Goal: Task Accomplishment & Management: Use online tool/utility

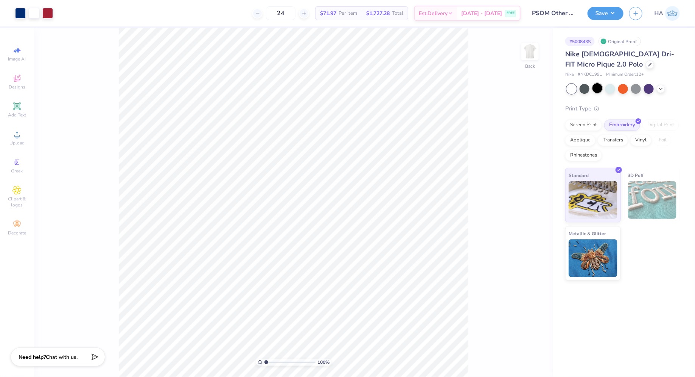
click at [598, 89] on div at bounding box center [597, 88] width 10 height 10
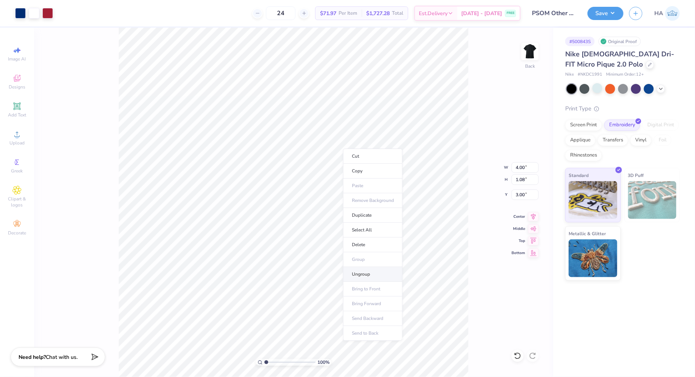
click at [373, 267] on li "Ungroup" at bounding box center [372, 274] width 59 height 15
click at [19, 11] on div at bounding box center [20, 12] width 11 height 11
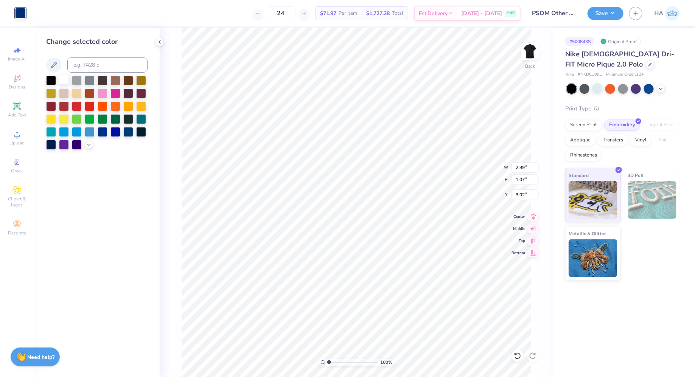
click at [62, 82] on div at bounding box center [64, 80] width 10 height 10
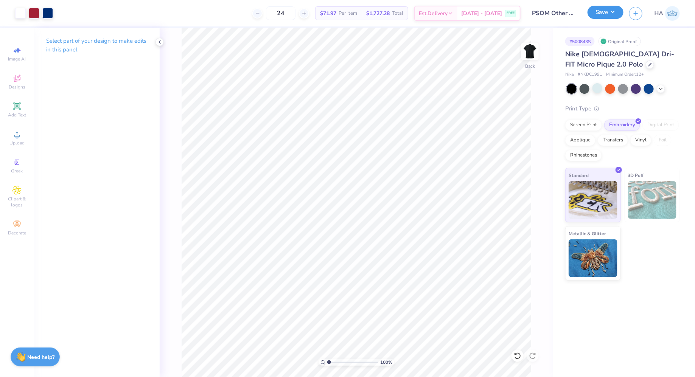
click at [609, 15] on button "Save" at bounding box center [605, 12] width 36 height 13
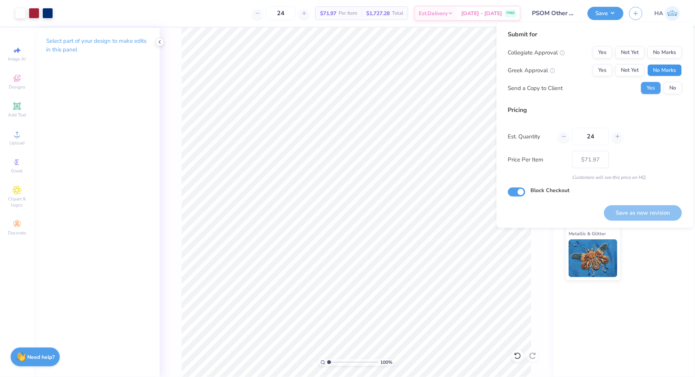
click at [663, 67] on button "No Marks" at bounding box center [665, 70] width 34 height 12
click at [629, 52] on button "Not Yet" at bounding box center [629, 53] width 29 height 12
click at [641, 216] on button "Save as new revision" at bounding box center [643, 213] width 78 height 16
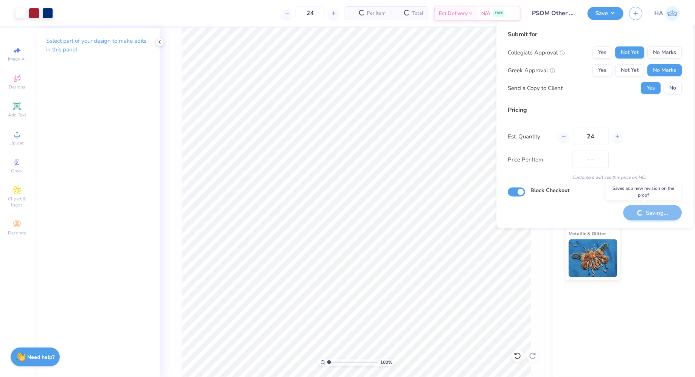
type input "$71.97"
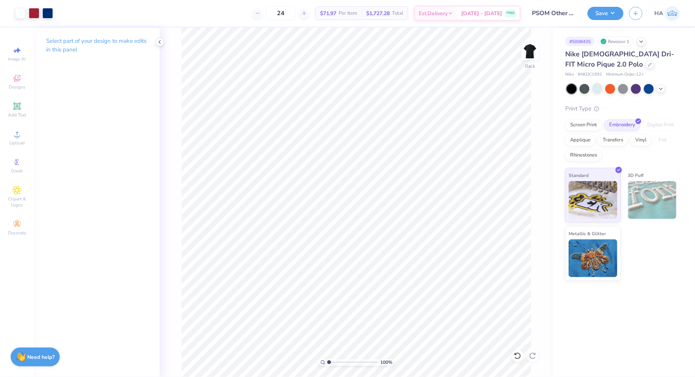
click at [668, 88] on div at bounding box center [623, 89] width 113 height 10
click at [662, 88] on polyline at bounding box center [660, 88] width 3 height 2
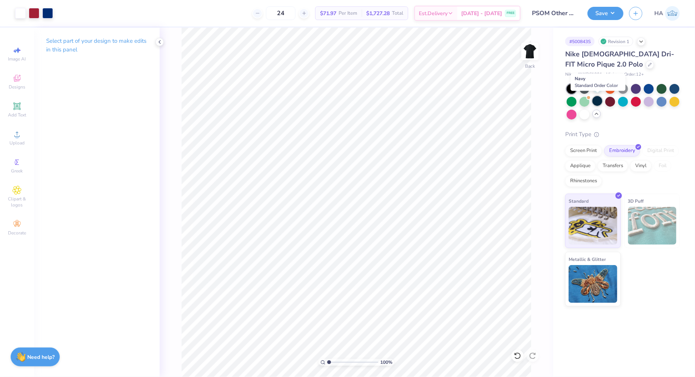
click at [598, 102] on div at bounding box center [597, 101] width 10 height 10
click at [612, 19] on button "Save" at bounding box center [605, 13] width 36 height 13
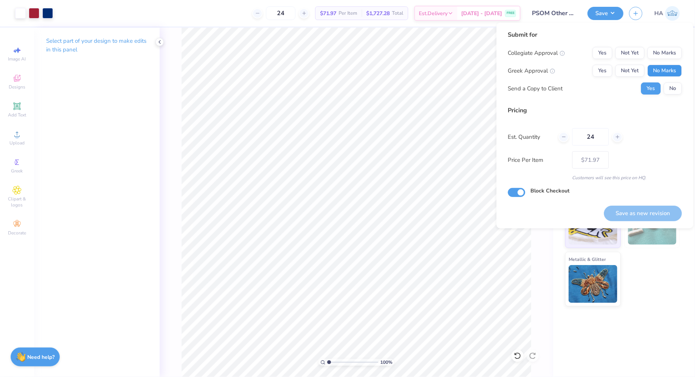
click at [671, 65] on button "No Marks" at bounding box center [665, 71] width 34 height 12
click at [633, 50] on button "Not Yet" at bounding box center [629, 53] width 29 height 12
click at [649, 212] on button "Save as new revision" at bounding box center [643, 214] width 78 height 16
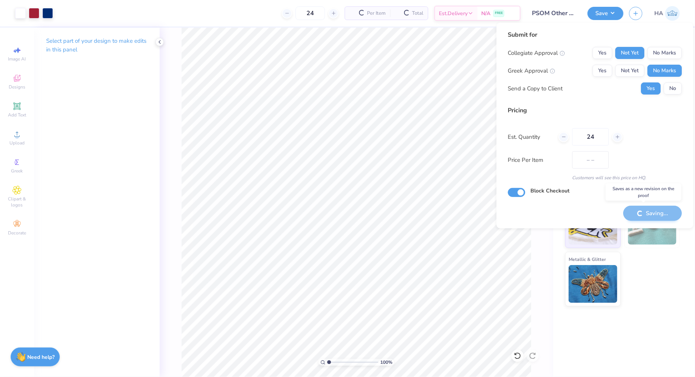
type input "$71.97"
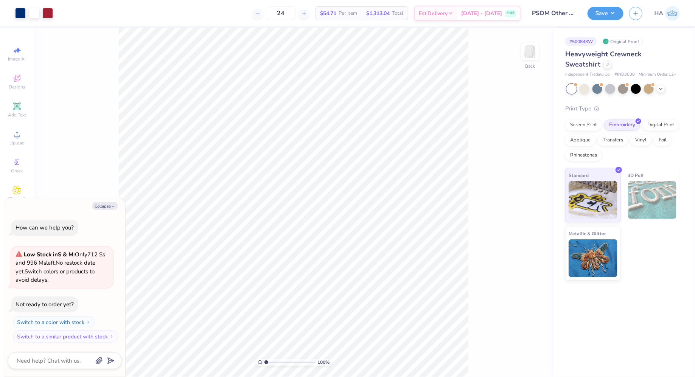
click at [666, 87] on div at bounding box center [623, 89] width 113 height 10
click at [662, 88] on icon at bounding box center [661, 88] width 6 height 6
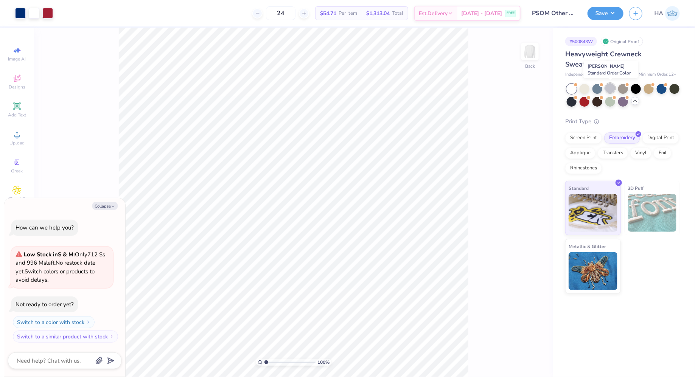
click at [608, 86] on div at bounding box center [610, 88] width 10 height 10
click at [606, 14] on button "Save" at bounding box center [605, 12] width 36 height 13
type textarea "x"
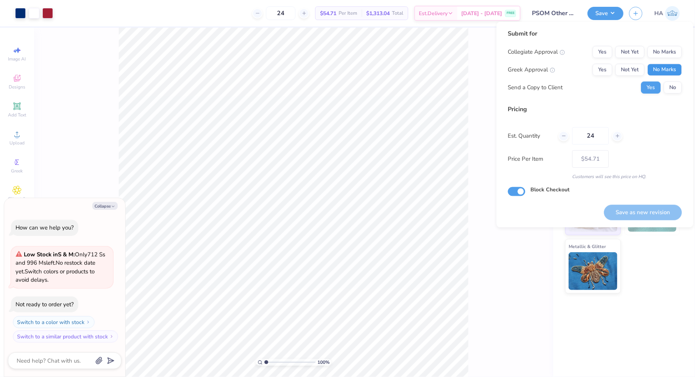
click at [664, 67] on button "No Marks" at bounding box center [665, 70] width 34 height 12
click at [668, 53] on button "No Marks" at bounding box center [665, 52] width 34 height 12
click at [646, 206] on button "Save as new revision" at bounding box center [643, 213] width 78 height 16
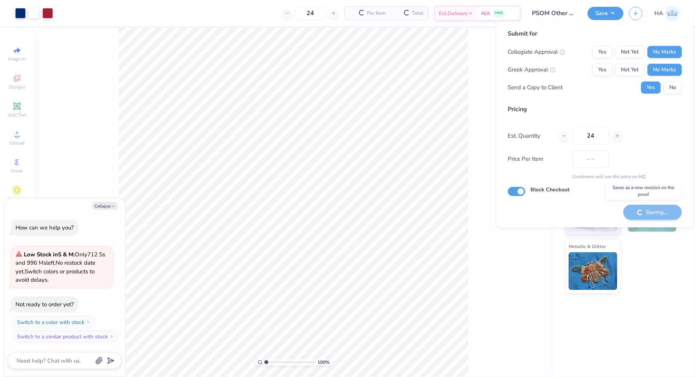
type input "$54.71"
type textarea "x"
type input "– –"
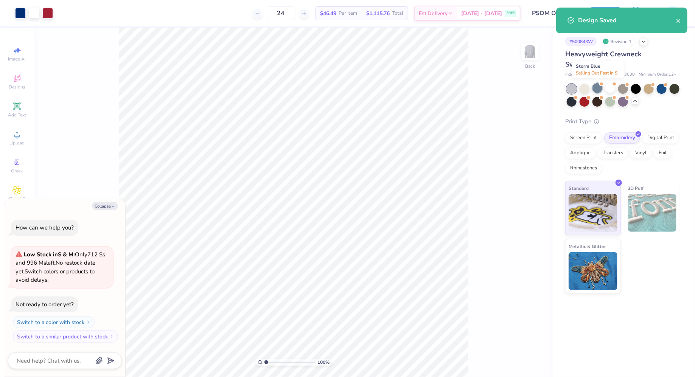
click at [600, 87] on div at bounding box center [597, 88] width 10 height 10
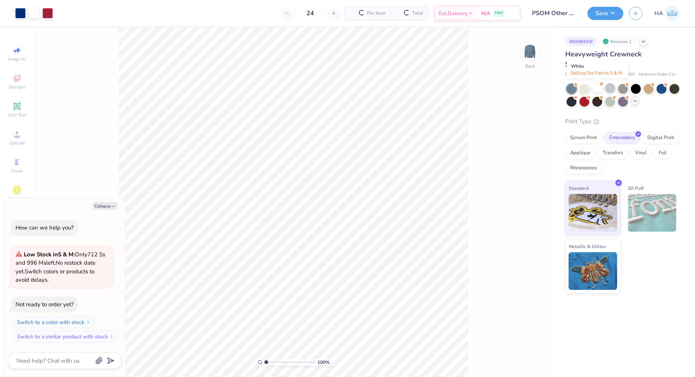
scroll to position [50, 0]
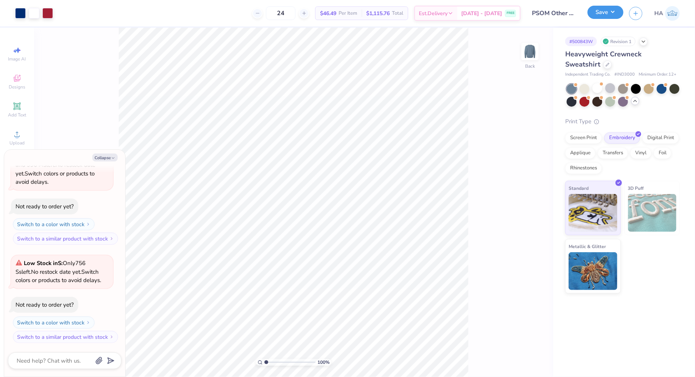
click at [610, 12] on button "Save" at bounding box center [605, 12] width 36 height 13
type textarea "x"
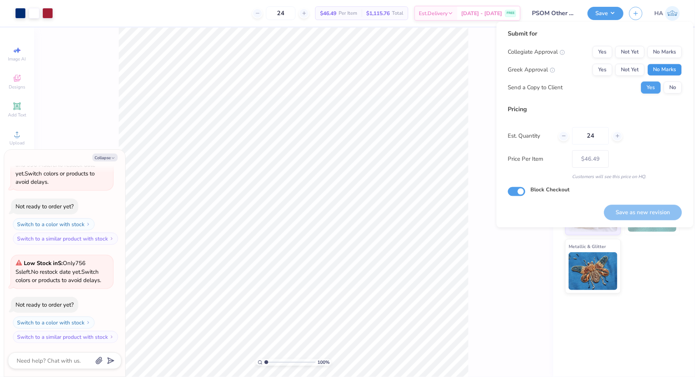
click at [659, 68] on button "No Marks" at bounding box center [665, 70] width 34 height 12
click at [665, 53] on button "No Marks" at bounding box center [665, 52] width 34 height 12
click at [635, 205] on button "Save as new revision" at bounding box center [643, 213] width 78 height 16
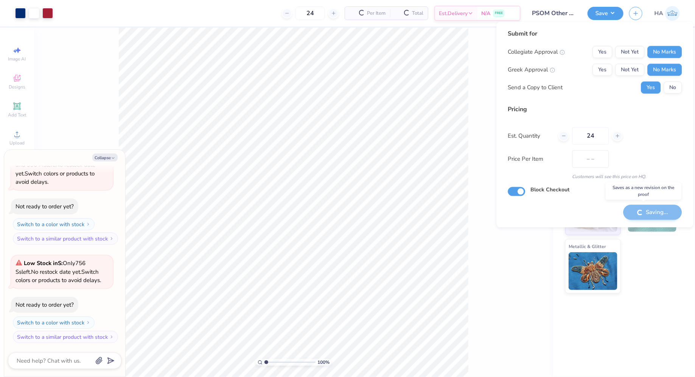
type input "$46.49"
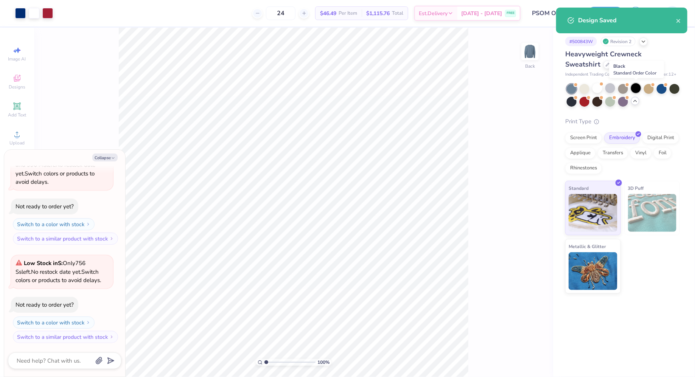
click at [639, 89] on div at bounding box center [636, 88] width 10 height 10
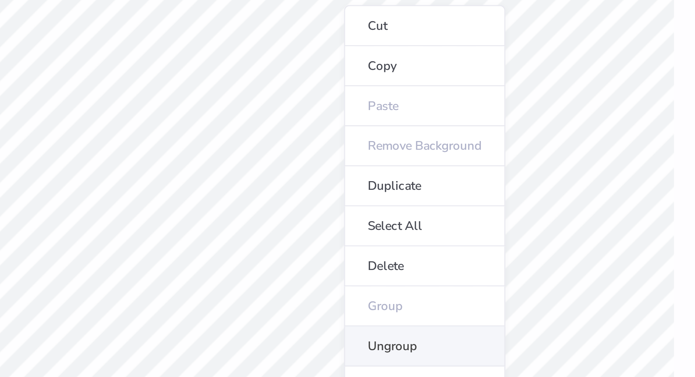
click at [365, 216] on li "Ungroup" at bounding box center [376, 218] width 59 height 15
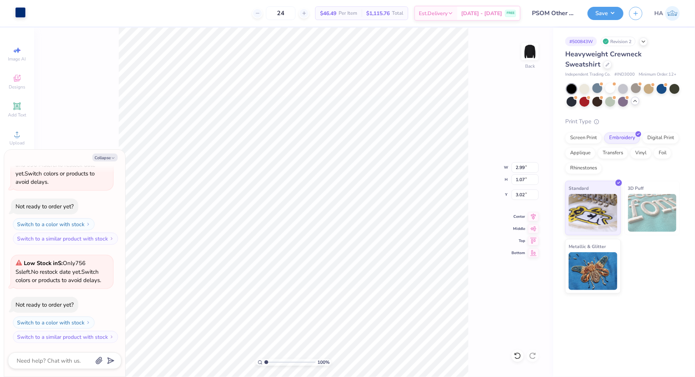
click at [22, 11] on div at bounding box center [20, 12] width 11 height 11
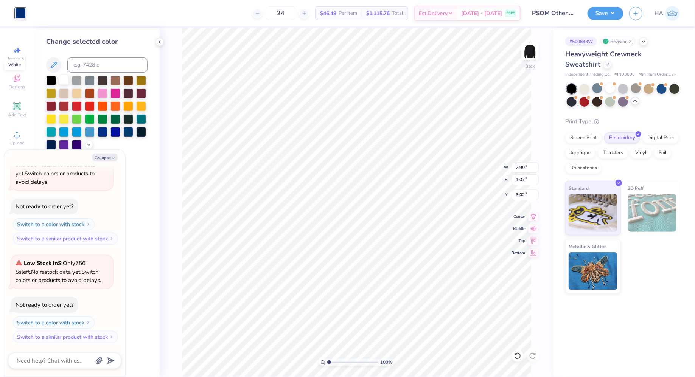
click at [65, 81] on div at bounding box center [64, 80] width 10 height 10
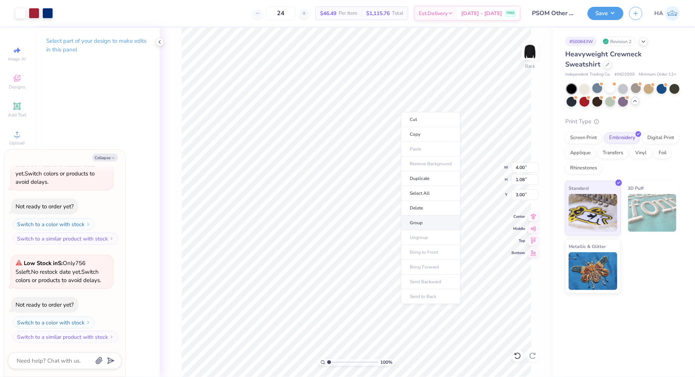
click at [438, 221] on li "Group" at bounding box center [430, 223] width 59 height 15
click at [612, 22] on div "Save HA" at bounding box center [640, 13] width 107 height 26
click at [612, 18] on button "Save" at bounding box center [605, 12] width 36 height 13
type textarea "x"
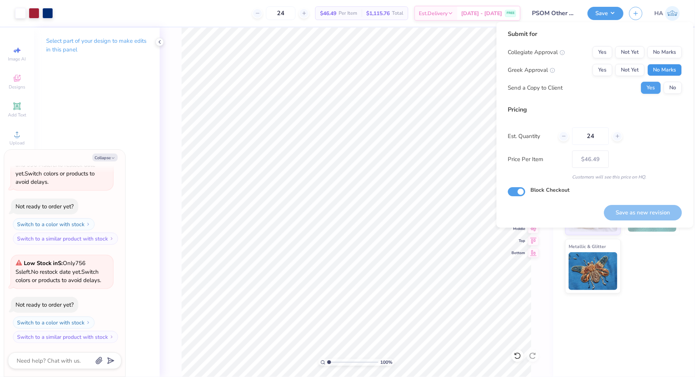
click at [662, 66] on button "No Marks" at bounding box center [665, 70] width 34 height 12
click at [664, 54] on button "No Marks" at bounding box center [665, 52] width 34 height 12
click at [633, 210] on button "Save as new revision" at bounding box center [643, 213] width 78 height 16
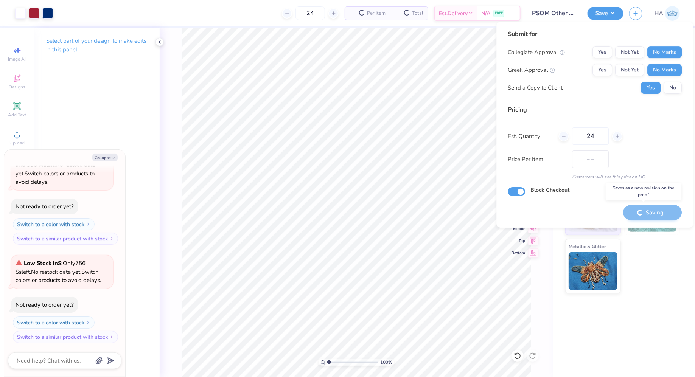
type input "$46.49"
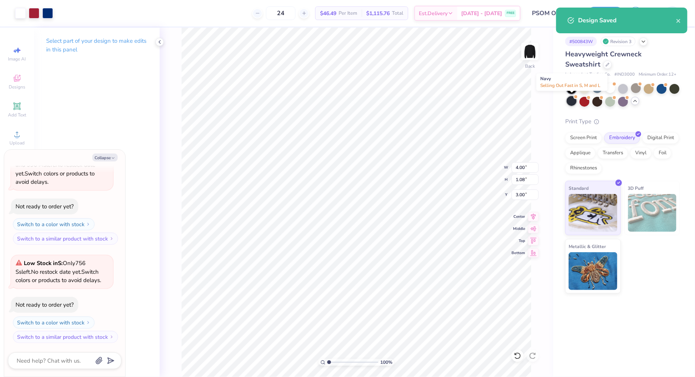
click at [574, 99] on div at bounding box center [572, 101] width 10 height 10
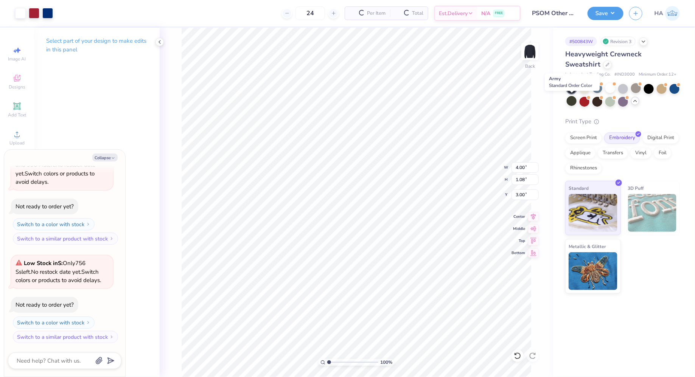
scroll to position [156, 0]
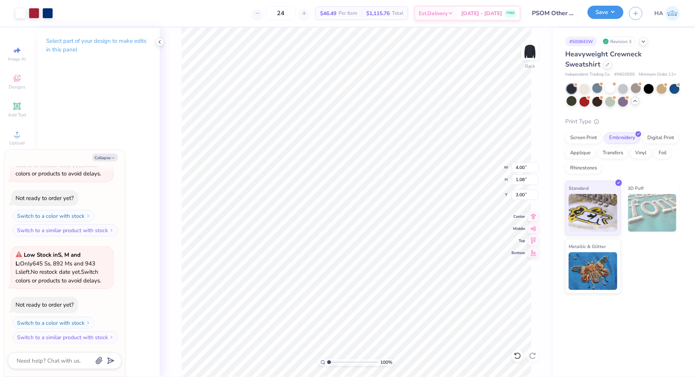
click at [608, 10] on button "Save" at bounding box center [605, 12] width 36 height 13
type textarea "x"
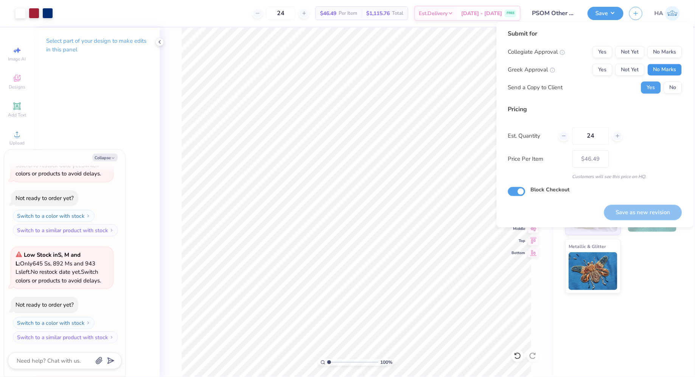
click at [669, 67] on button "No Marks" at bounding box center [665, 70] width 34 height 12
click at [670, 56] on button "No Marks" at bounding box center [665, 52] width 34 height 12
click at [636, 208] on button "Save as new revision" at bounding box center [643, 213] width 78 height 16
type input "$46.49"
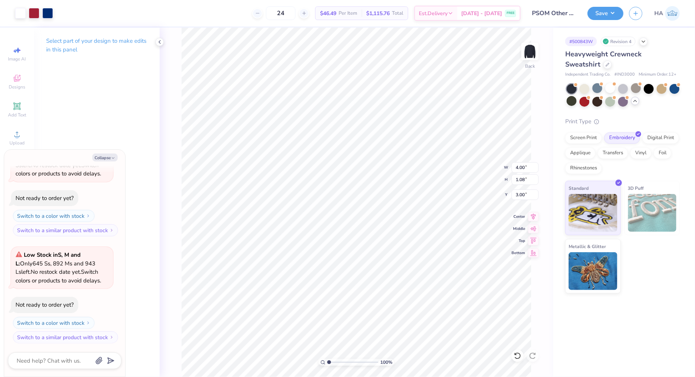
type textarea "x"
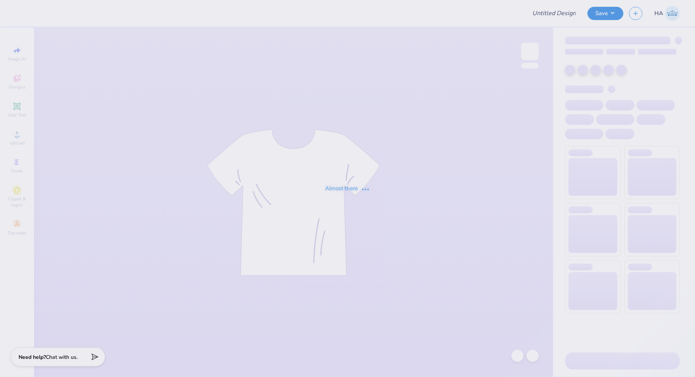
type input "PSOM Other Merch!"
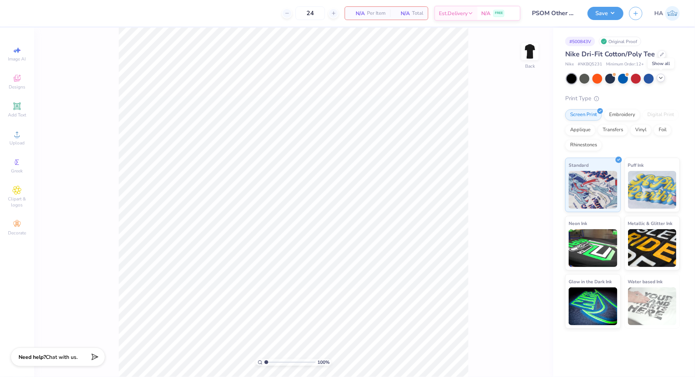
click at [662, 77] on icon at bounding box center [661, 78] width 6 height 6
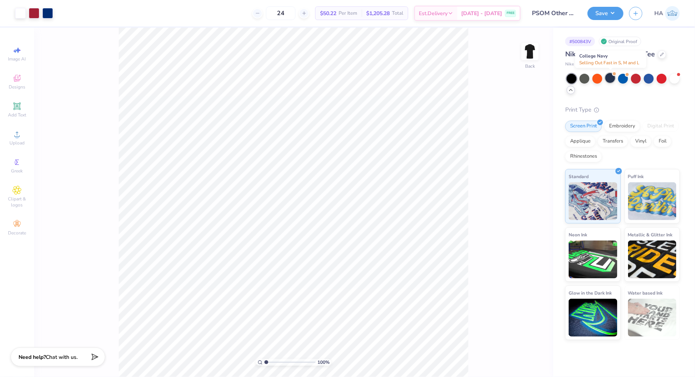
click at [608, 77] on div at bounding box center [610, 78] width 10 height 10
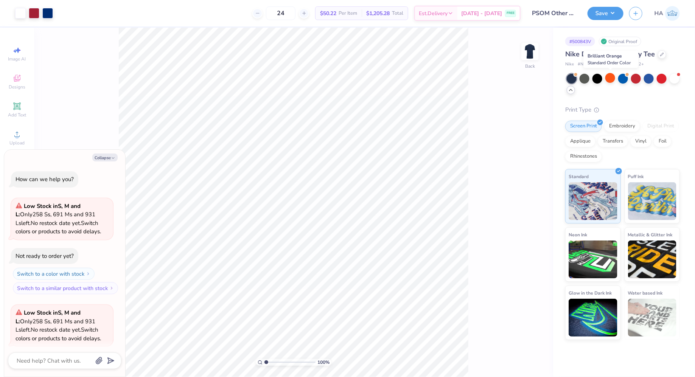
scroll to position [58, 0]
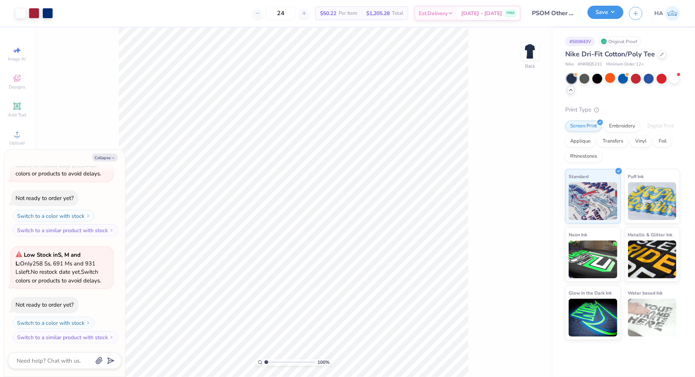
click at [604, 12] on button "Save" at bounding box center [605, 12] width 36 height 13
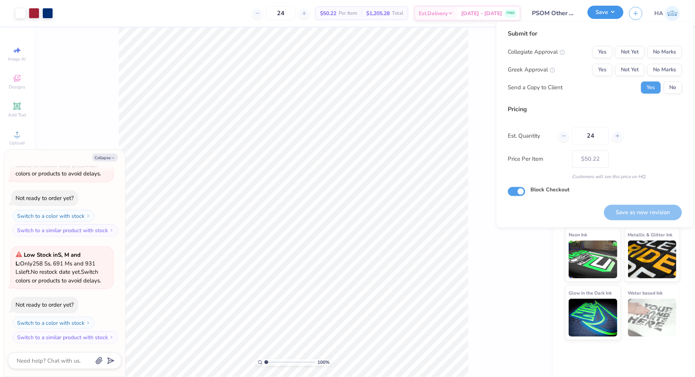
type textarea "x"
click at [672, 66] on button "No Marks" at bounding box center [665, 70] width 34 height 12
click at [673, 51] on button "No Marks" at bounding box center [665, 52] width 34 height 12
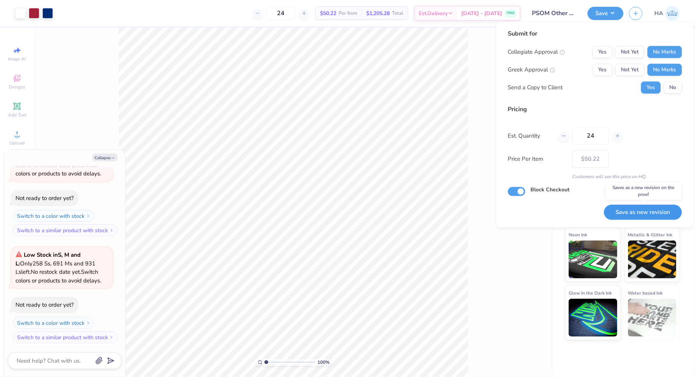
click at [646, 211] on button "Save as new revision" at bounding box center [643, 213] width 78 height 16
type input "$50.22"
type textarea "x"
type input "– –"
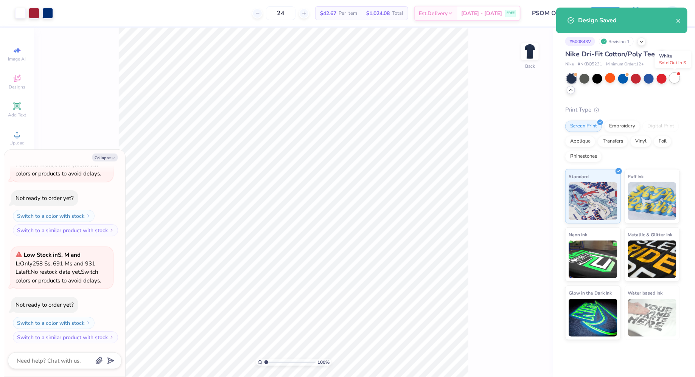
click at [677, 78] on div at bounding box center [675, 78] width 10 height 10
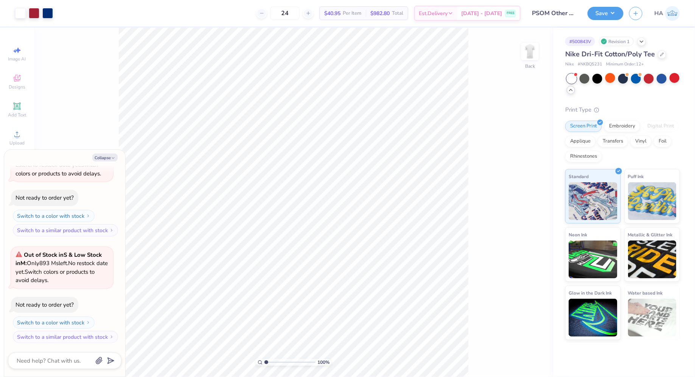
click at [590, 61] on span "# NKBQ5231" at bounding box center [590, 64] width 25 height 6
copy span "NKBQ5231"
click at [307, 246] on li "Ungroup" at bounding box center [314, 252] width 59 height 15
click at [16, 10] on div at bounding box center [20, 12] width 11 height 11
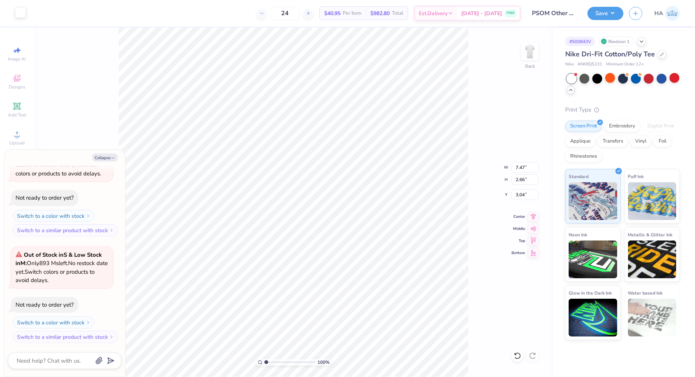
type textarea "x"
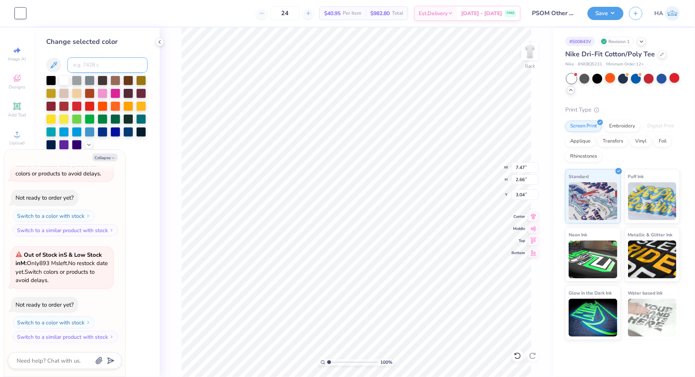
click at [106, 65] on input at bounding box center [107, 64] width 80 height 15
type input "288"
type textarea "x"
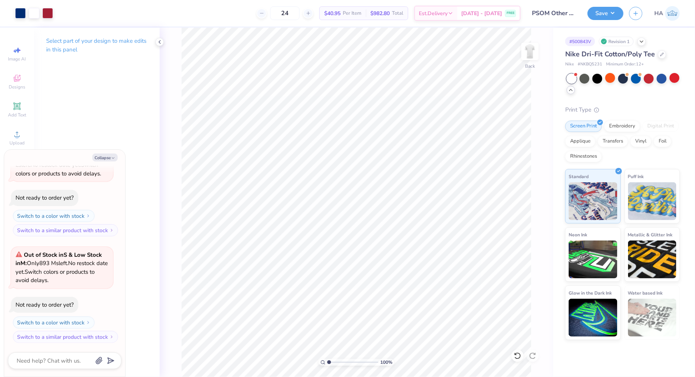
click at [604, 21] on div "Save HA" at bounding box center [640, 13] width 107 height 26
click at [607, 17] on button "Save" at bounding box center [605, 12] width 36 height 13
type textarea "x"
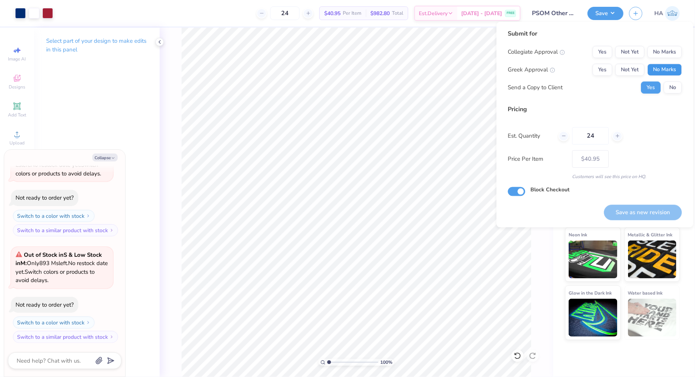
click at [671, 70] on button "No Marks" at bounding box center [665, 70] width 34 height 12
click at [670, 51] on button "No Marks" at bounding box center [665, 52] width 34 height 12
click at [642, 208] on button "Save as new revision" at bounding box center [643, 213] width 78 height 16
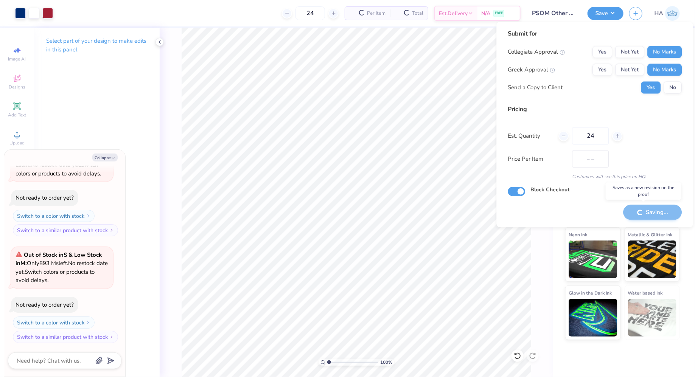
type input "$40.95"
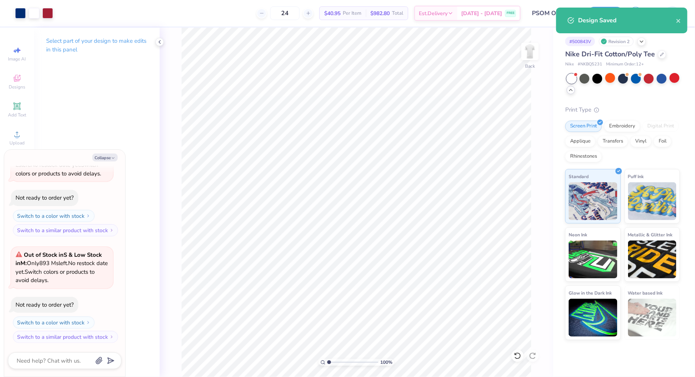
type textarea "x"
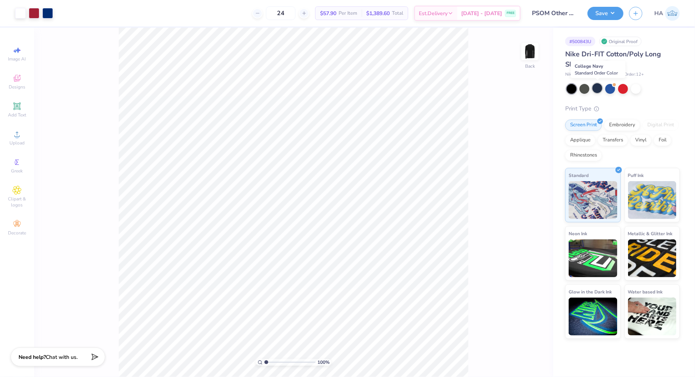
click at [599, 89] on div at bounding box center [597, 88] width 10 height 10
click at [606, 15] on button "Save" at bounding box center [605, 12] width 36 height 13
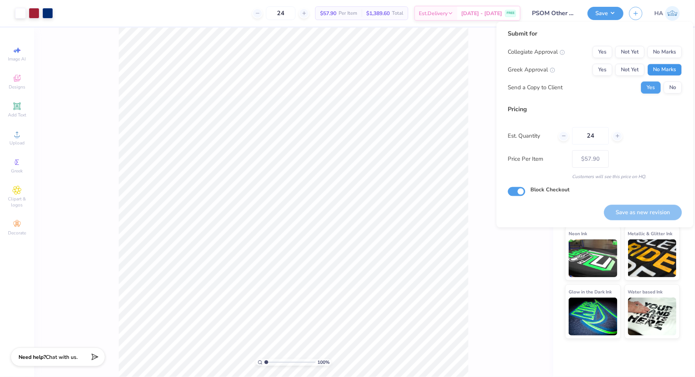
click at [670, 75] on button "No Marks" at bounding box center [665, 70] width 34 height 12
click at [670, 54] on button "No Marks" at bounding box center [665, 52] width 34 height 12
click at [639, 208] on button "Save as new revision" at bounding box center [643, 213] width 78 height 16
type input "– –"
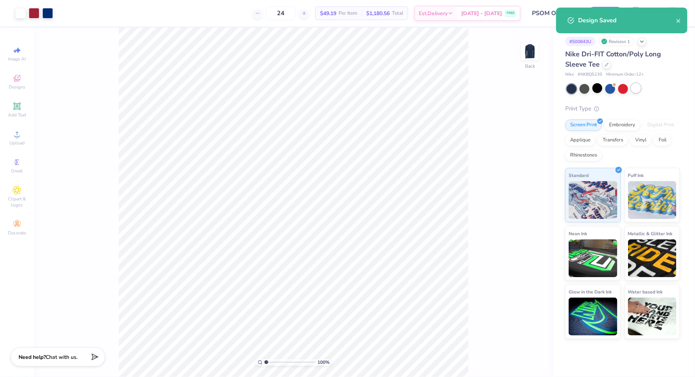
click at [639, 90] on div at bounding box center [636, 88] width 10 height 10
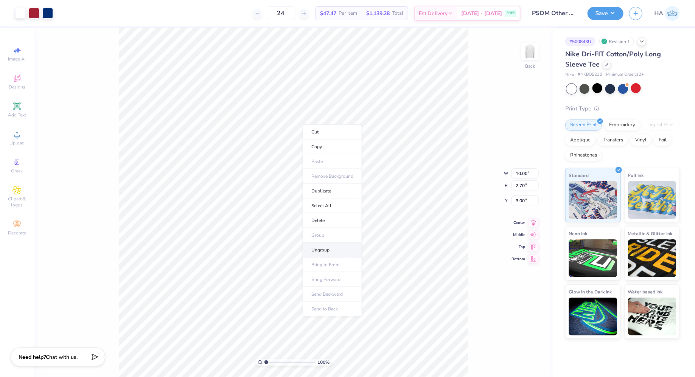
click at [323, 247] on li "Ungroup" at bounding box center [332, 250] width 59 height 15
click at [24, 16] on div at bounding box center [20, 12] width 11 height 11
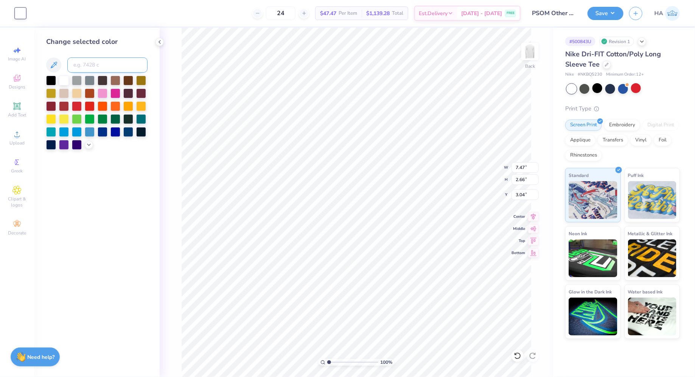
click at [93, 64] on input at bounding box center [107, 64] width 80 height 15
type input "288"
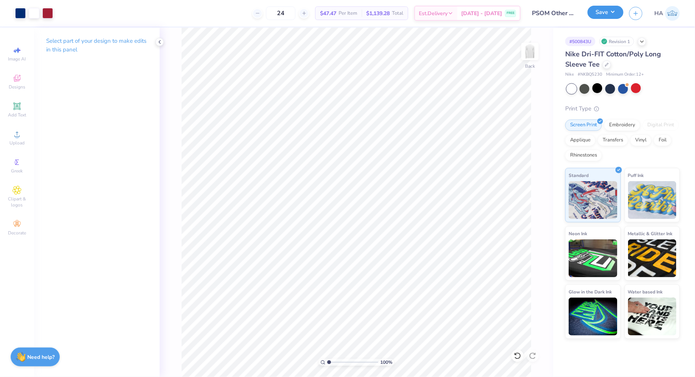
click at [610, 15] on button "Save" at bounding box center [605, 12] width 36 height 13
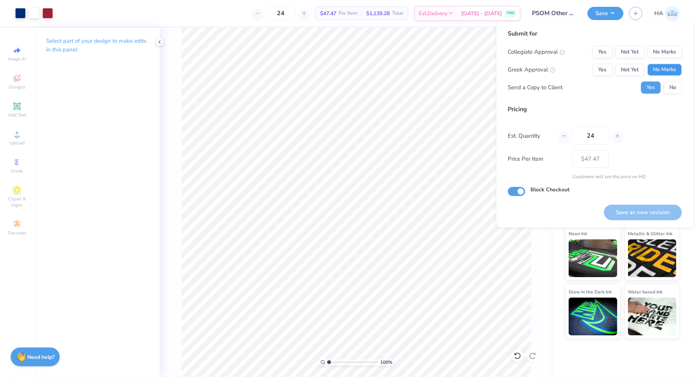
click at [676, 70] on button "No Marks" at bounding box center [665, 70] width 34 height 12
click at [662, 51] on button "No Marks" at bounding box center [665, 52] width 34 height 12
click at [640, 208] on button "Save as new revision" at bounding box center [643, 213] width 78 height 16
type input "$47.47"
